Goal: Check status: Check status

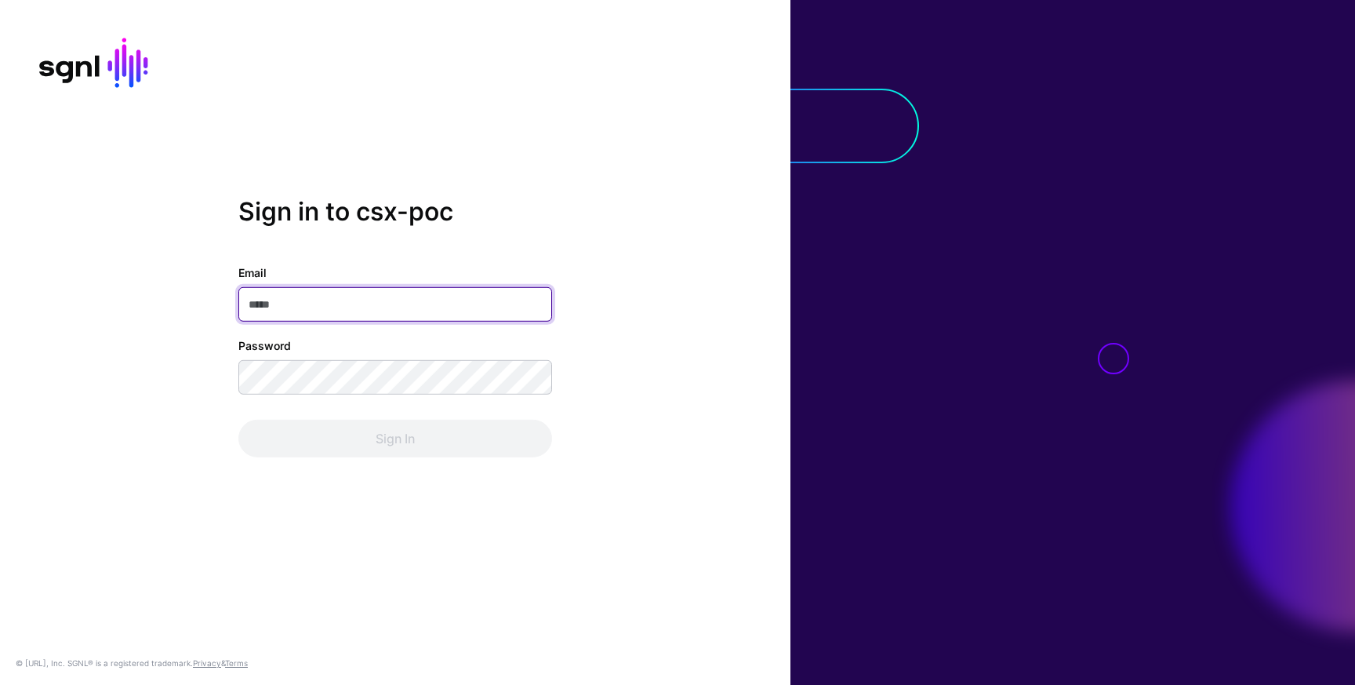
click at [0, 684] on com-1password-button at bounding box center [0, 685] width 0 height 0
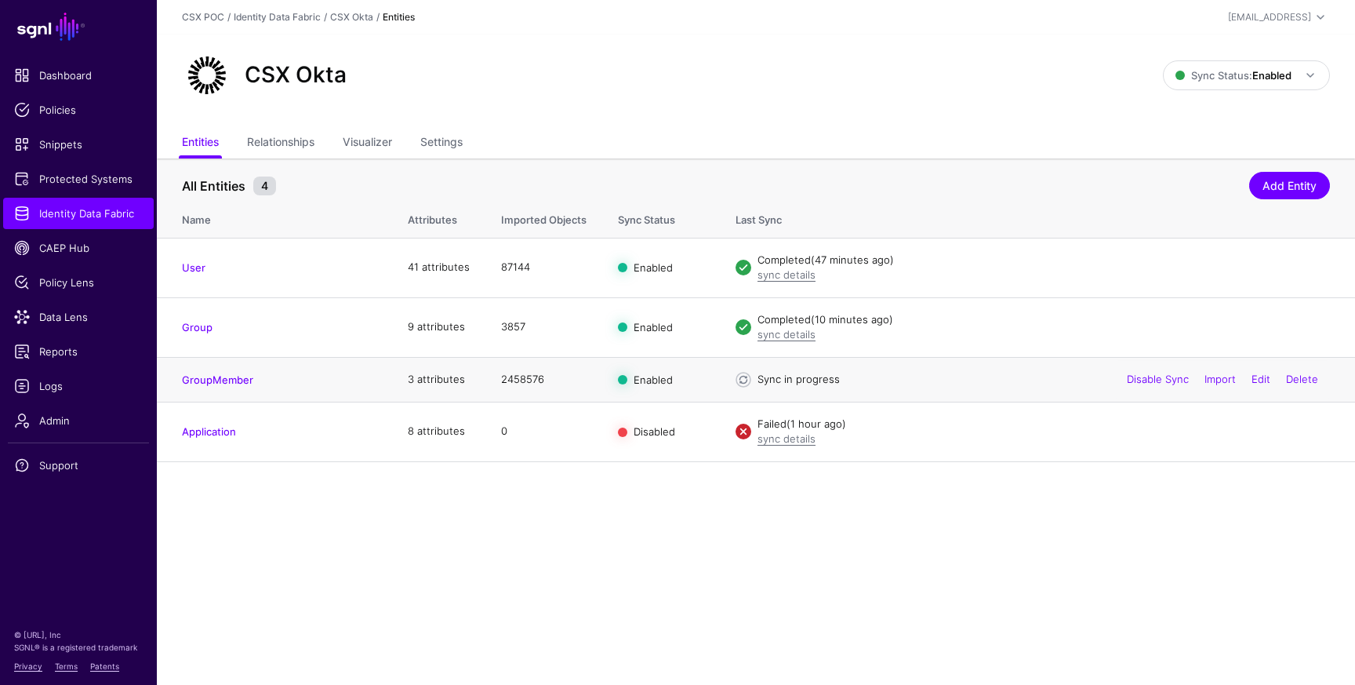
click at [868, 388] on td "Sync in progress Disable Sync Import Edit Delete" at bounding box center [1037, 379] width 635 height 45
click at [229, 377] on link "GroupMember" at bounding box center [217, 379] width 71 height 13
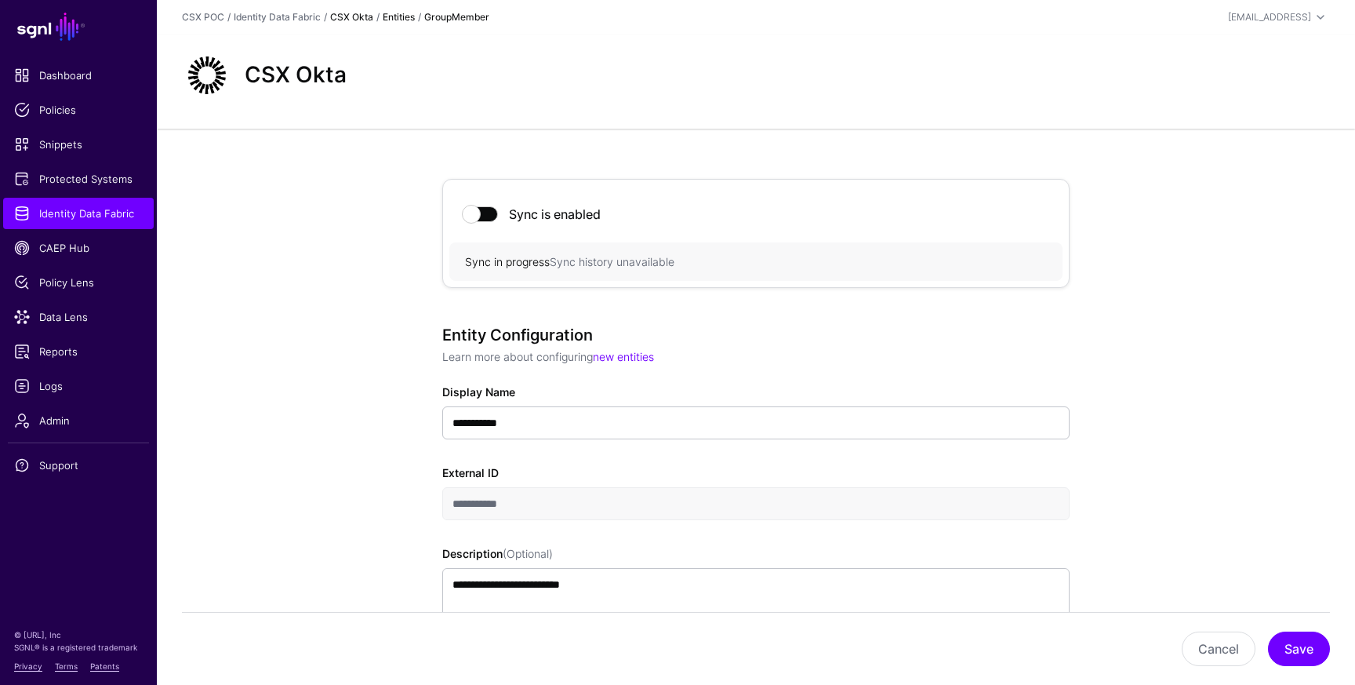
click at [349, 13] on link "CSX Okta" at bounding box center [351, 17] width 43 height 12
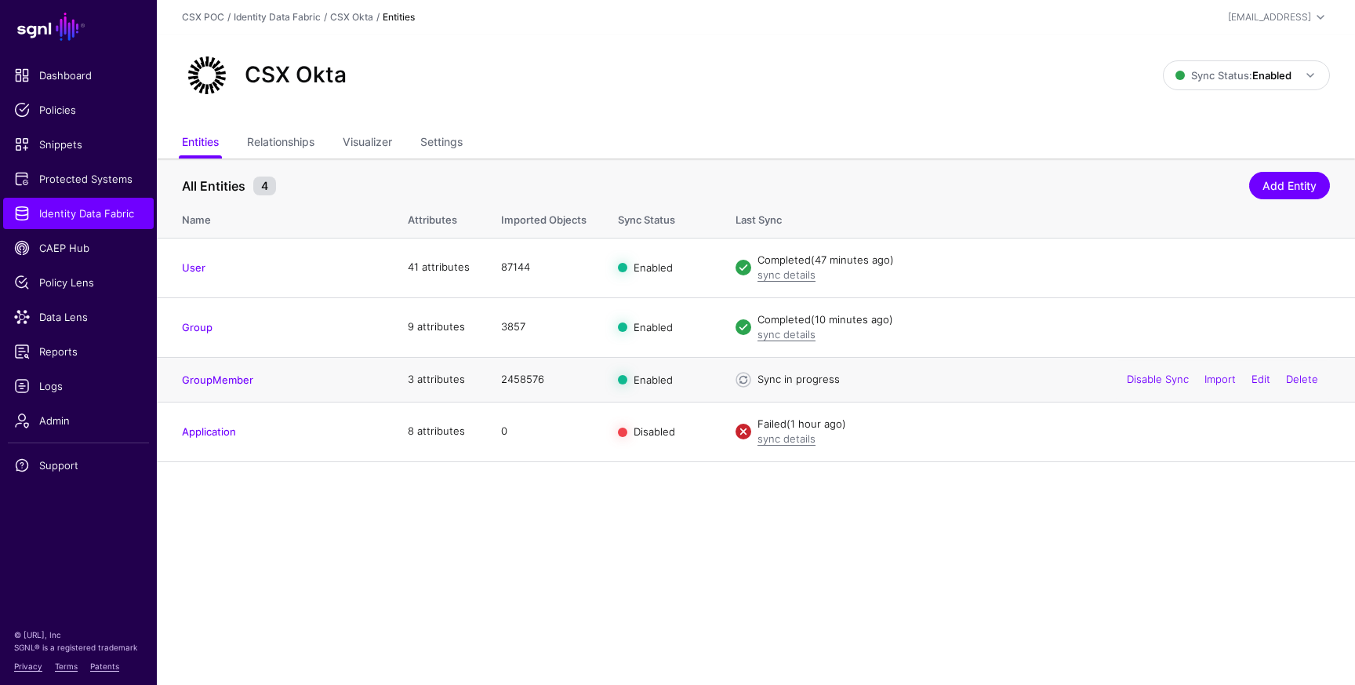
click at [805, 382] on div "Sync in progress" at bounding box center [1044, 380] width 573 height 16
click at [75, 384] on span "Logs" at bounding box center [78, 386] width 129 height 16
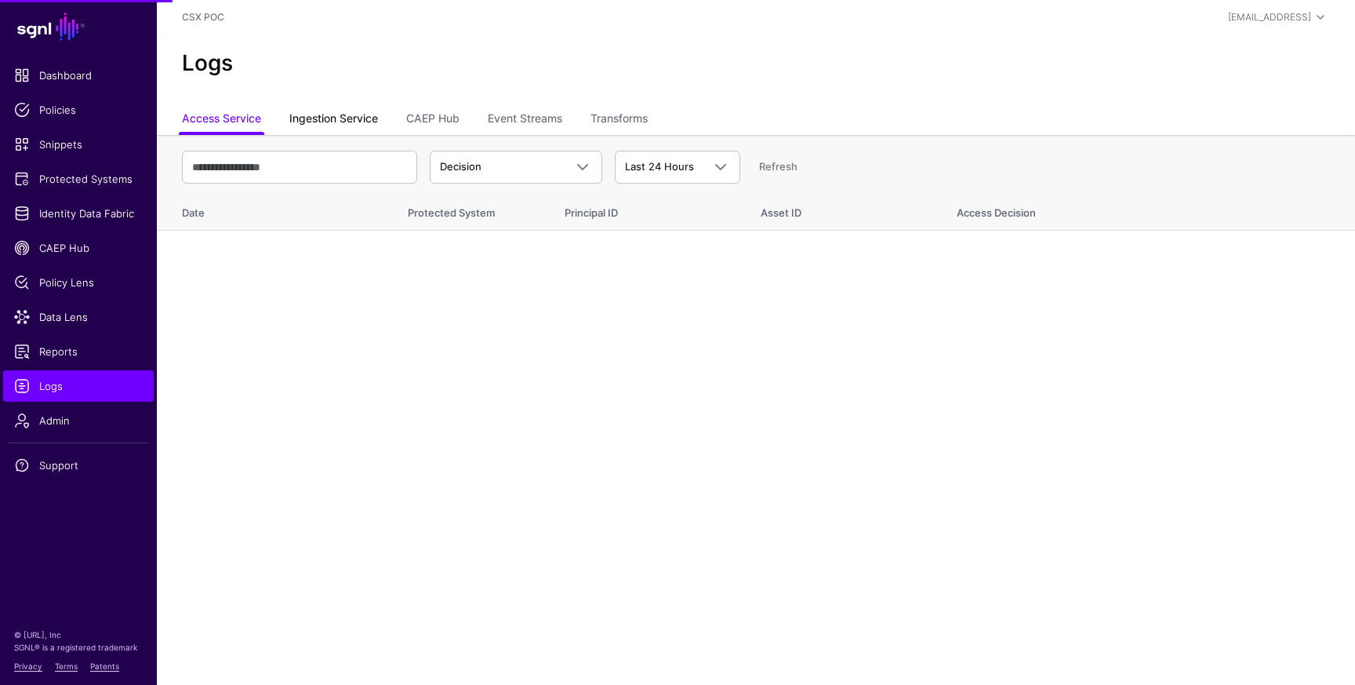
click at [355, 126] on link "Ingestion Service" at bounding box center [333, 120] width 89 height 30
